Goal: Navigation & Orientation: Find specific page/section

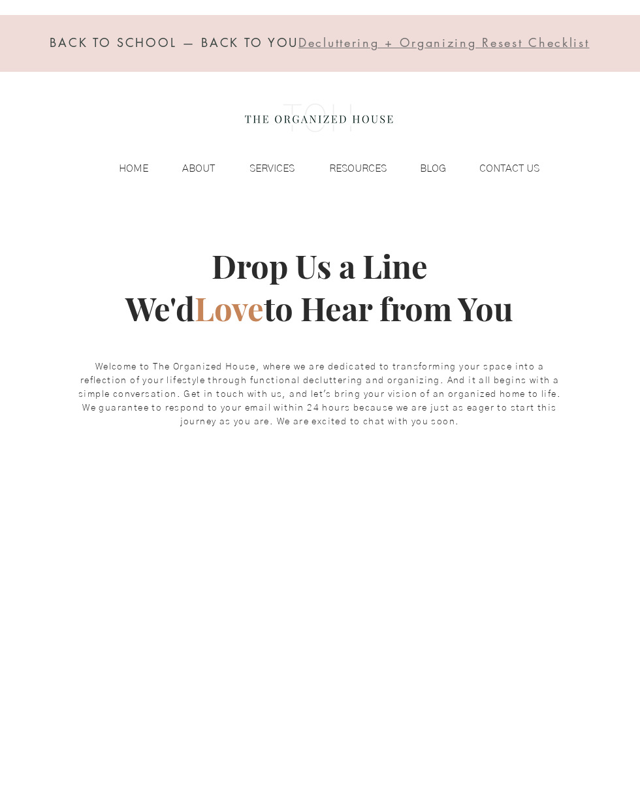
click at [283, 159] on p "SERVICES" at bounding box center [272, 169] width 58 height 20
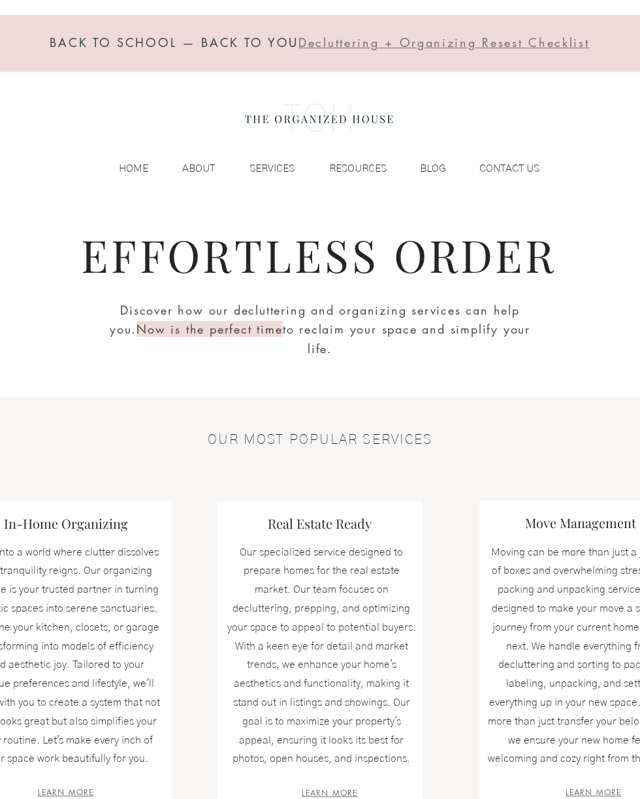
click at [306, 152] on div "BACK TO SCHOOL — BACK TO YOU Decluttering + Organizing Resest Checklist HOME AB…" at bounding box center [320, 102] width 640 height 204
click at [263, 176] on p "SERVICES" at bounding box center [272, 169] width 58 height 20
click at [273, 165] on p "SERVICES" at bounding box center [272, 169] width 58 height 20
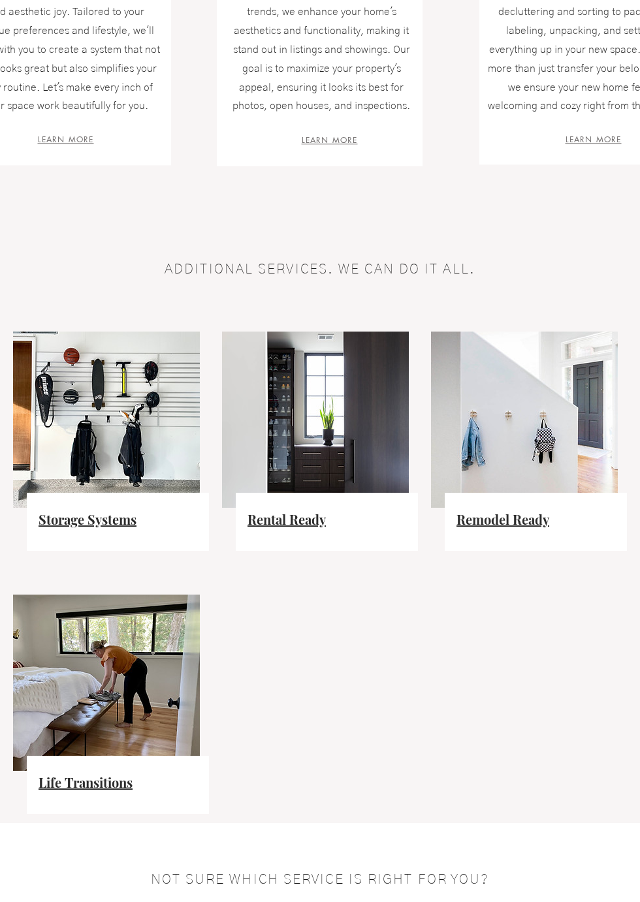
scroll to position [652, 0]
click at [133, 684] on img at bounding box center [106, 684] width 187 height 176
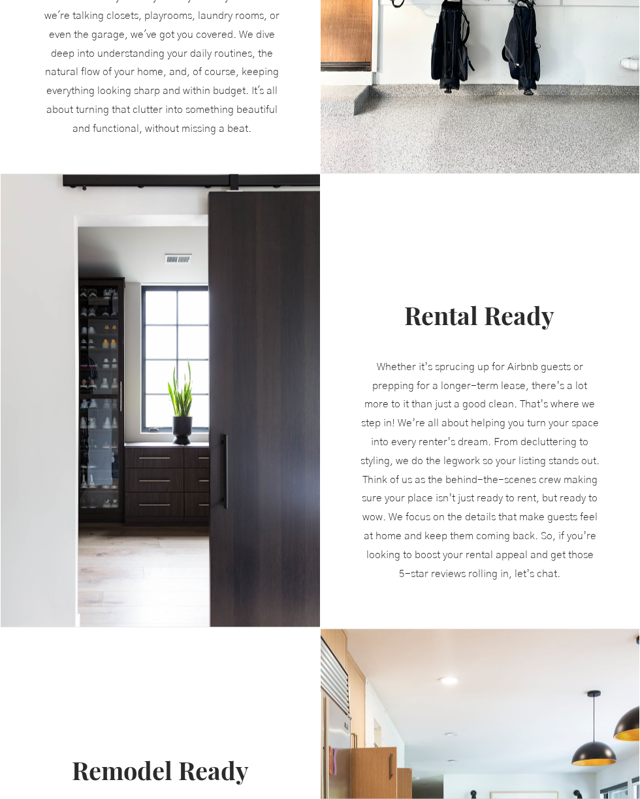
scroll to position [722, 0]
